Goal: Complete application form

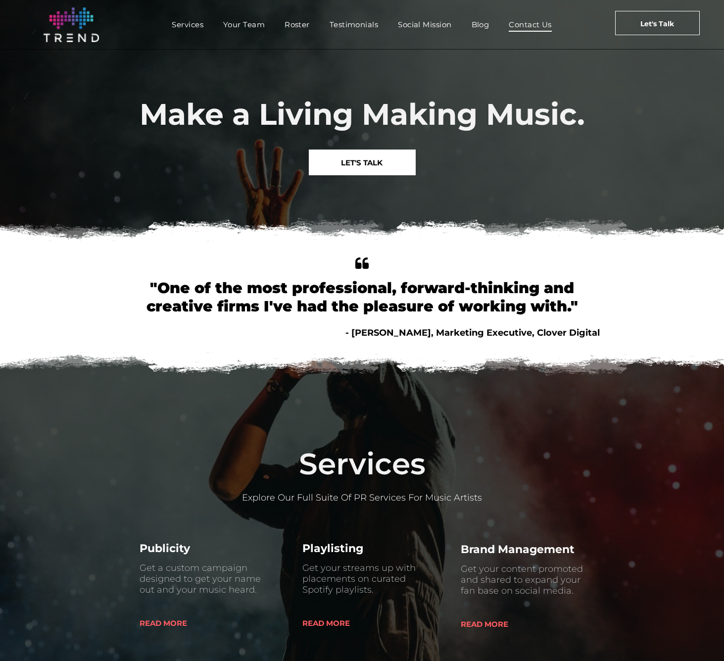
click at [534, 21] on span "Contact Us" at bounding box center [530, 24] width 43 height 14
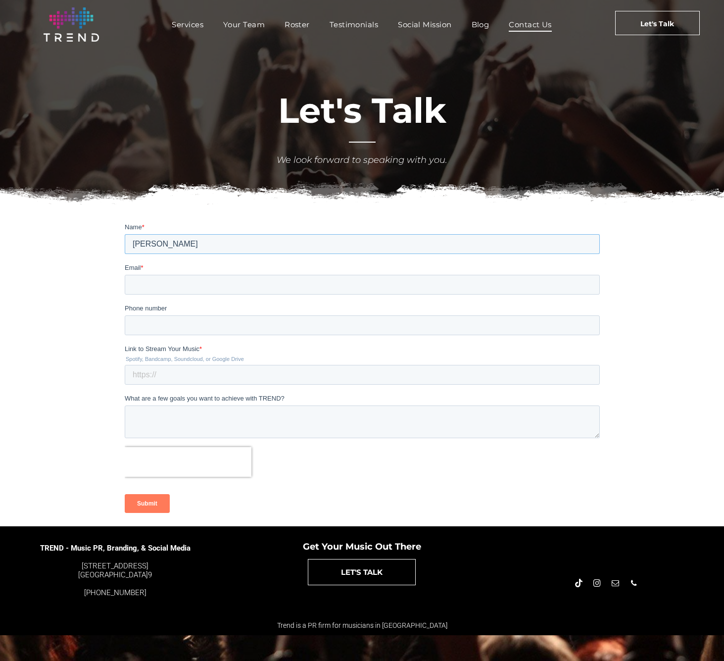
type input "[PERSON_NAME]"
drag, startPoint x: 89, startPoint y: 281, endPoint x: 118, endPoint y: 281, distance: 29.7
click at [100, 281] on div at bounding box center [362, 371] width 724 height 309
type input "[PERSON_NAME][EMAIL_ADDRESS][DOMAIN_NAME]"
type input "2133099074"
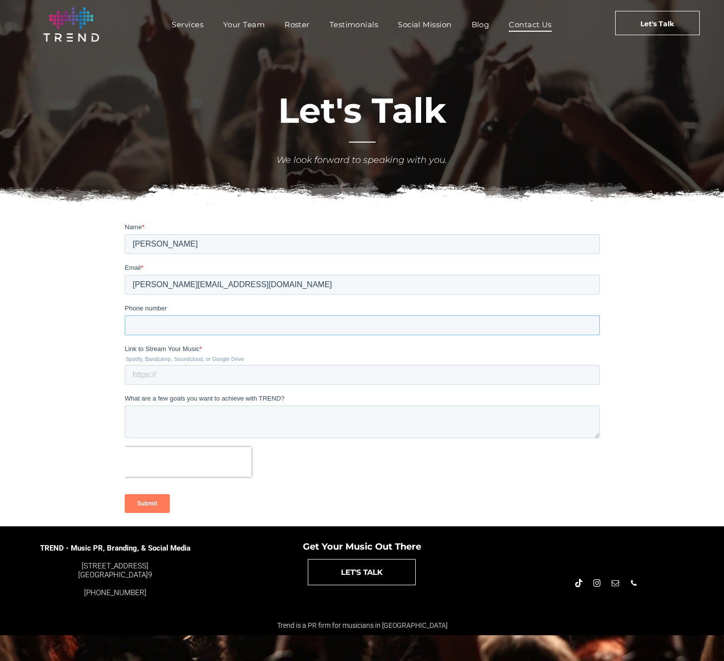
type input "2133099074"
click at [157, 375] on input "Link to Stream Your Music *" at bounding box center [361, 375] width 475 height 20
type input "THis is about business!"
click at [152, 429] on textarea "What are a few goals you want to achieve with TREND?" at bounding box center [361, 422] width 475 height 33
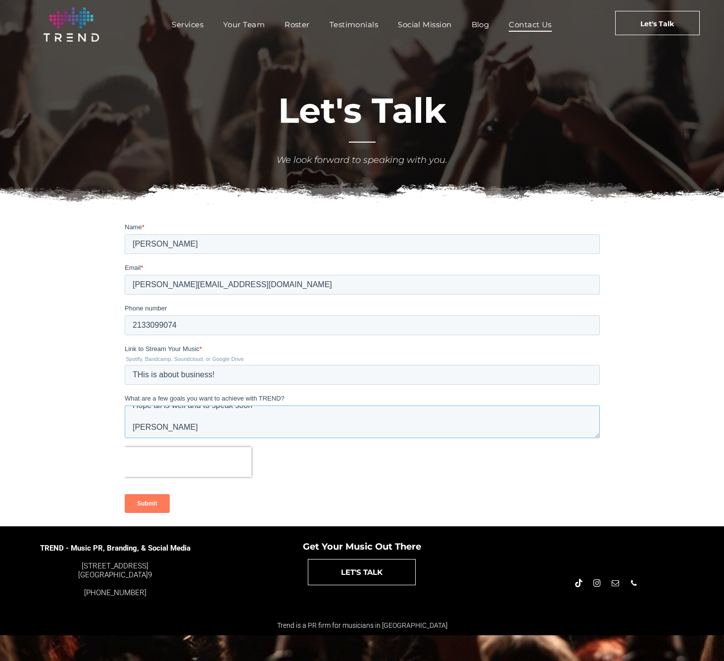
type textarea "Hi Hunter Been trying to send over as many clients as possible and your team ha…"
click at [160, 502] on input "Submit" at bounding box center [146, 503] width 45 height 19
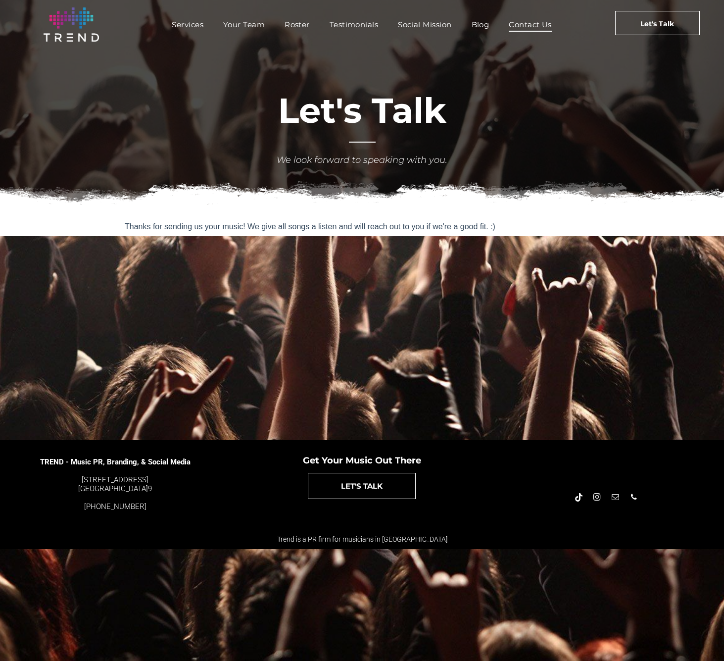
scroll to position [0, 0]
click at [242, 25] on span "Your Team" at bounding box center [244, 24] width 42 height 14
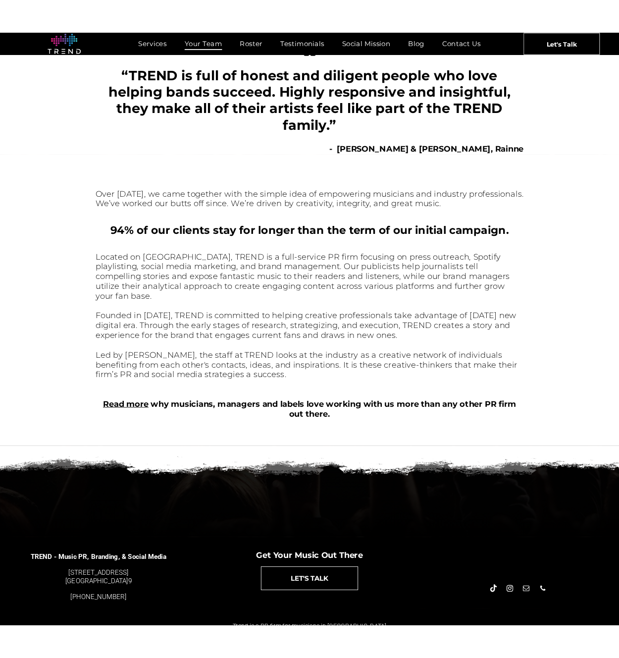
scroll to position [169, 0]
